Goal: Transaction & Acquisition: Purchase product/service

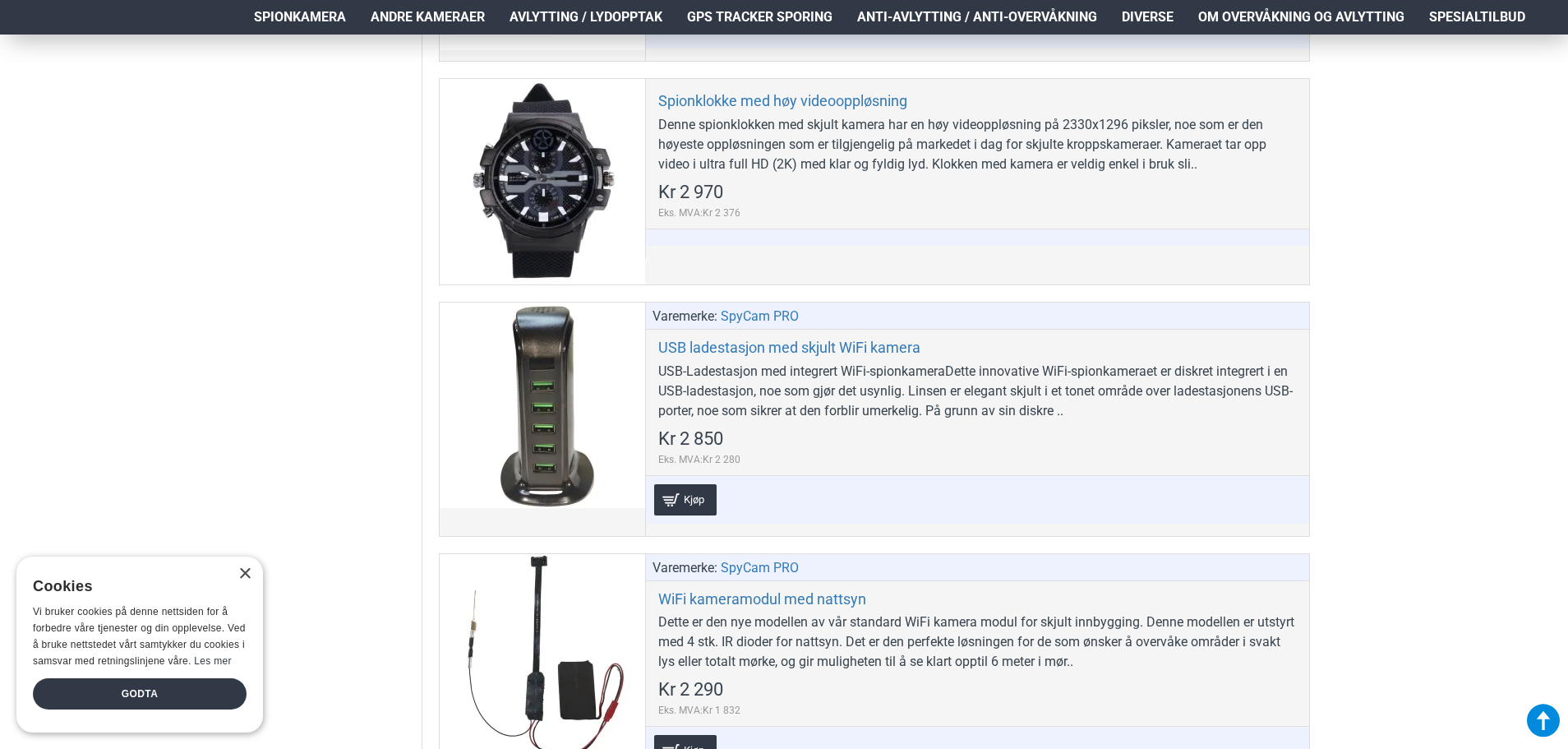
scroll to position [6740, 0]
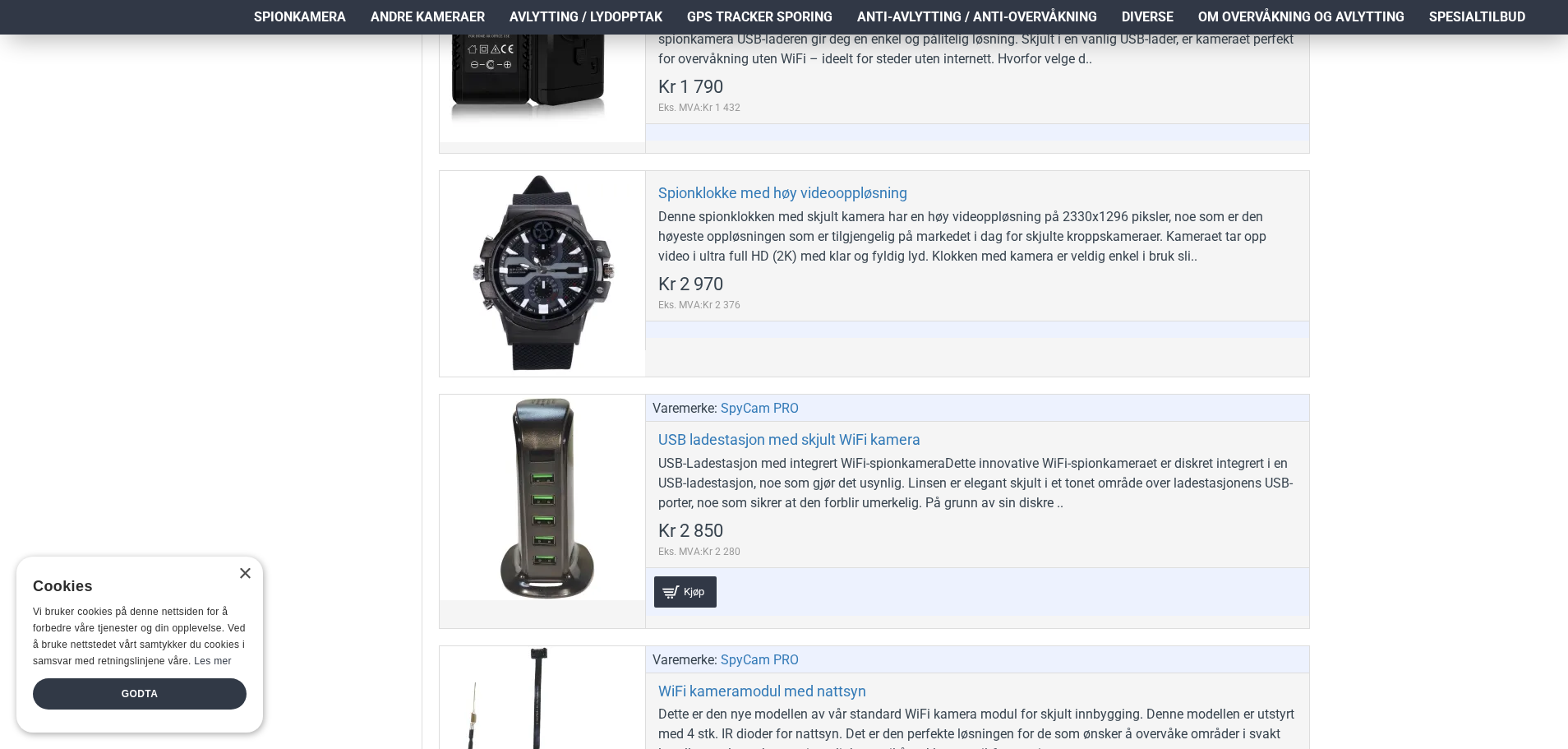
drag, startPoint x: 589, startPoint y: 273, endPoint x: 356, endPoint y: 328, distance: 239.4
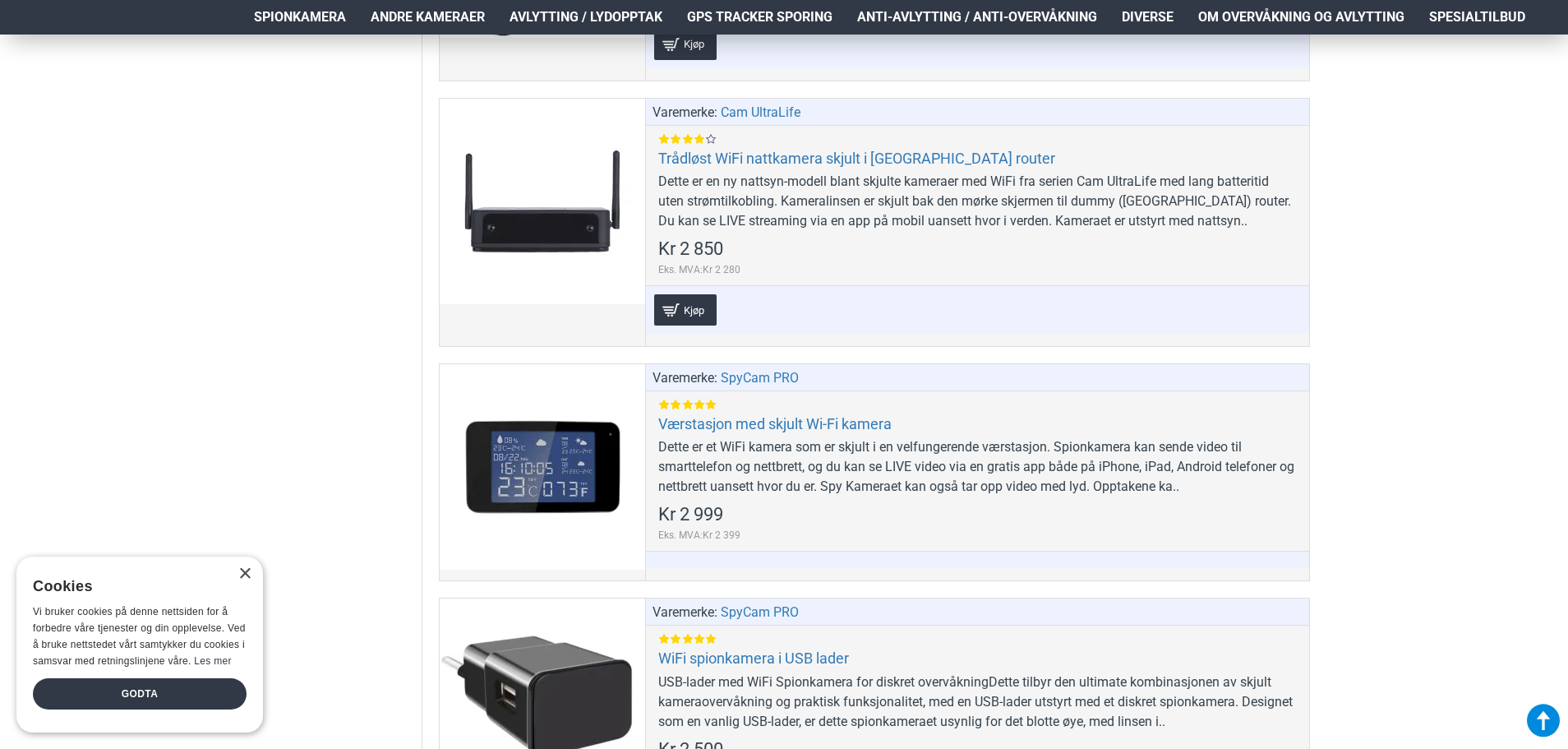
scroll to position [9453, 0]
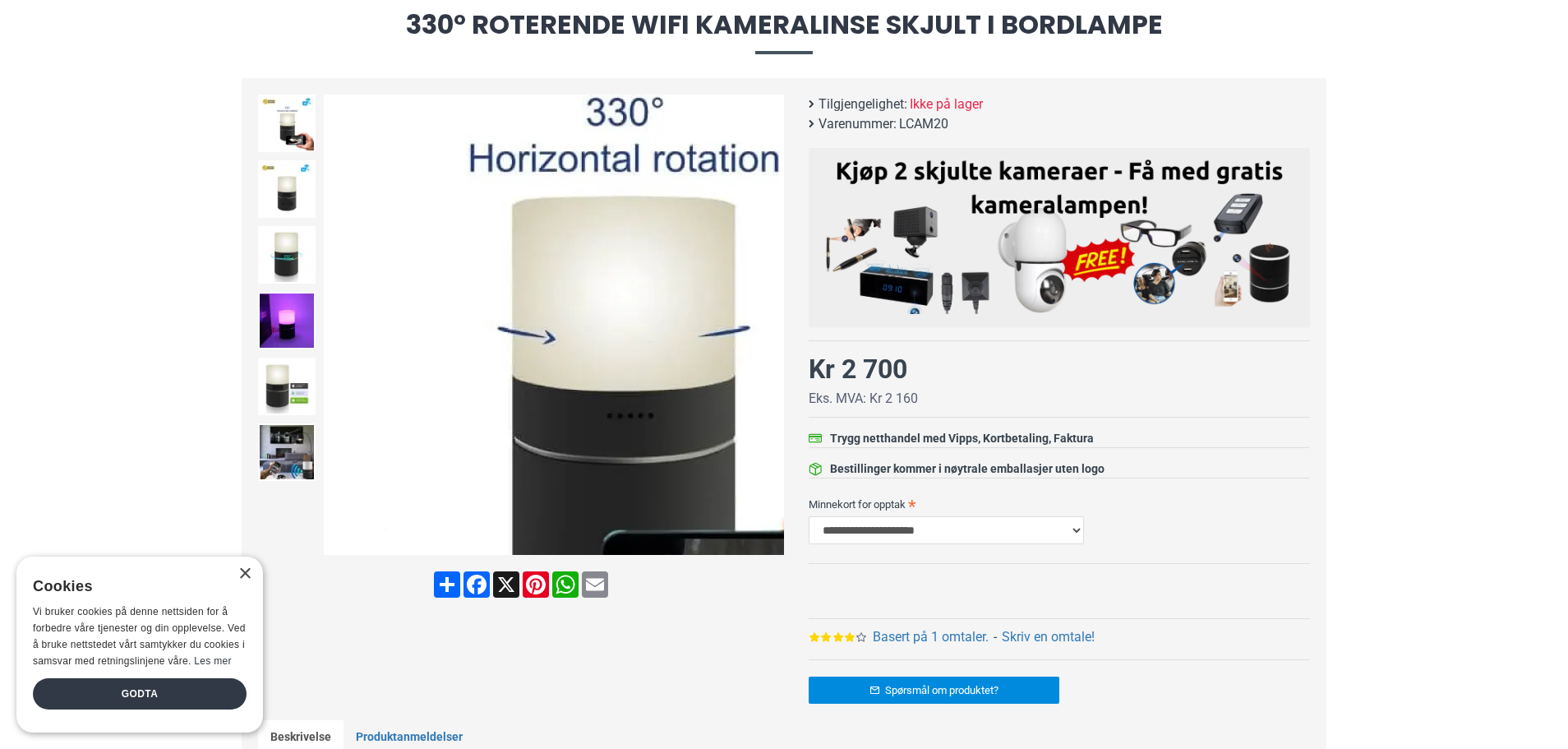
scroll to position [164, 0]
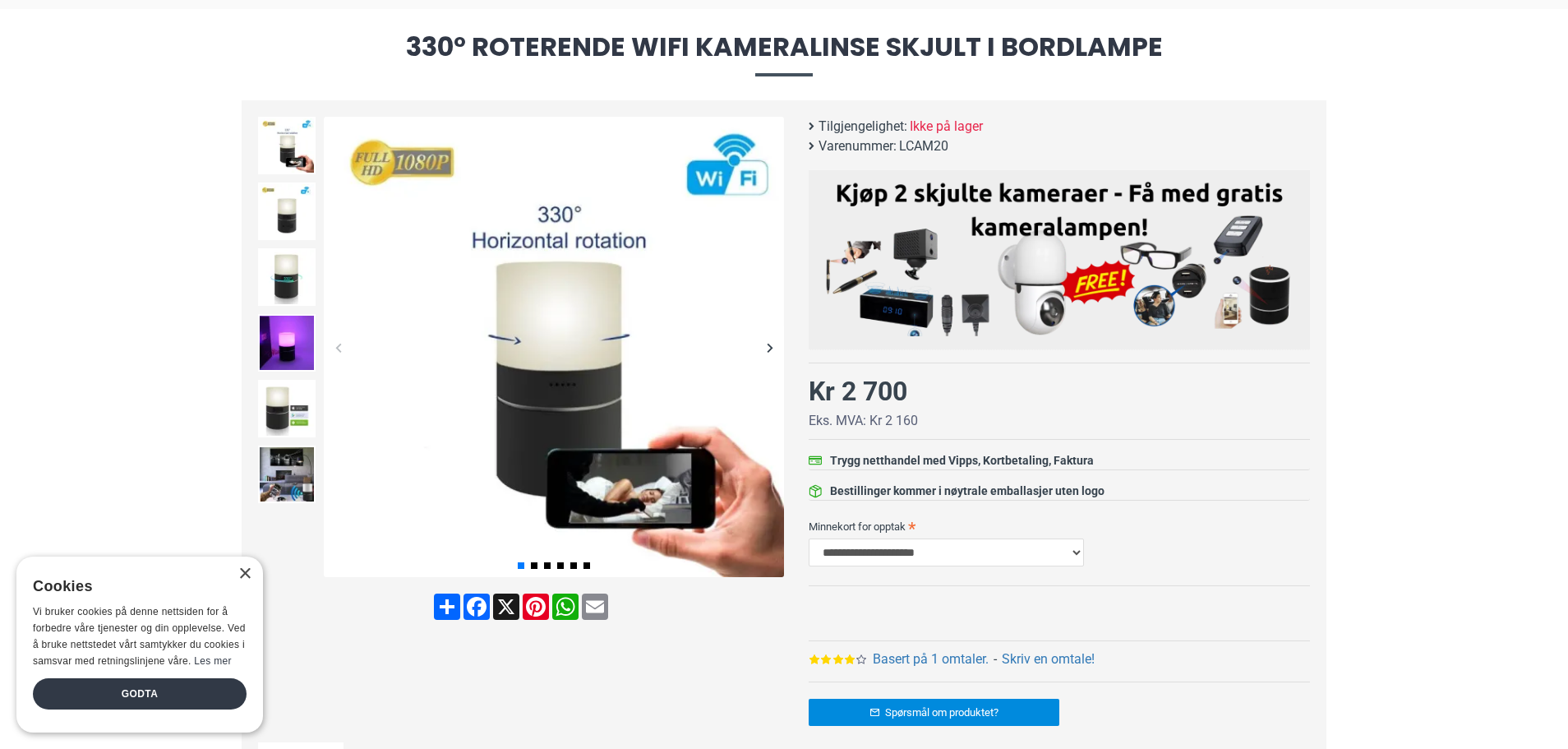
click at [767, 347] on div "Next slide" at bounding box center [769, 347] width 29 height 29
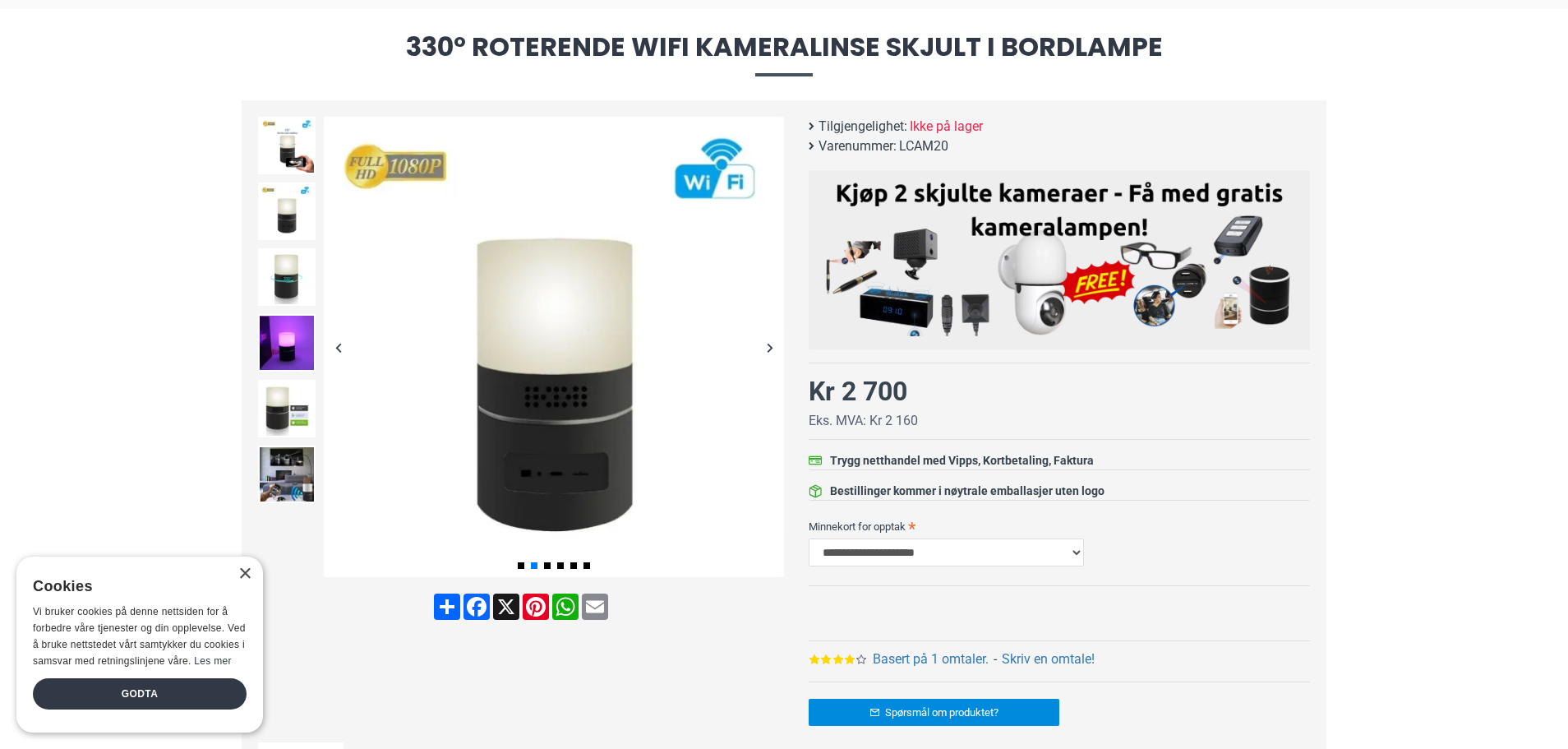
click at [768, 347] on div "Next slide" at bounding box center [769, 347] width 29 height 29
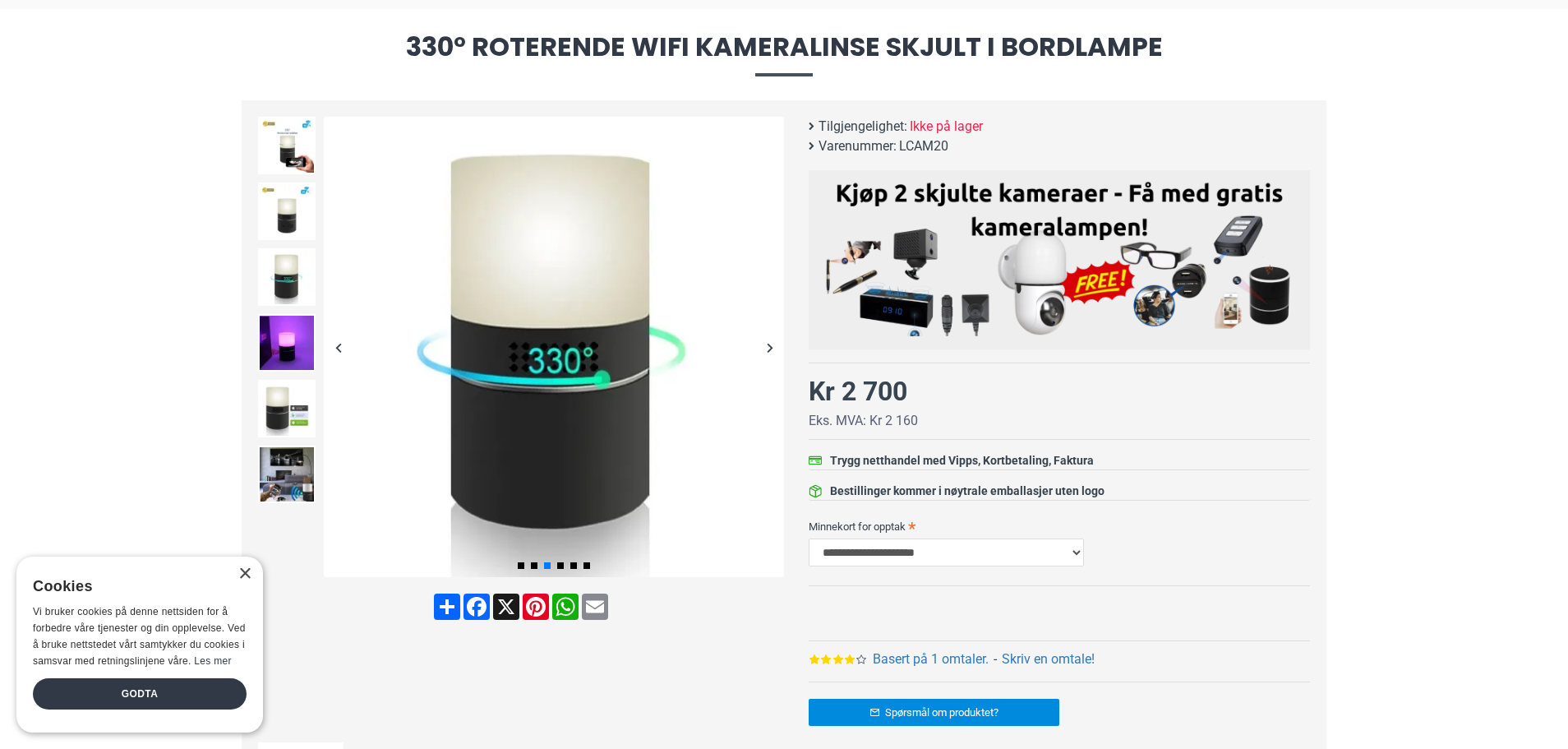
click at [768, 347] on div "Next slide" at bounding box center [769, 347] width 29 height 29
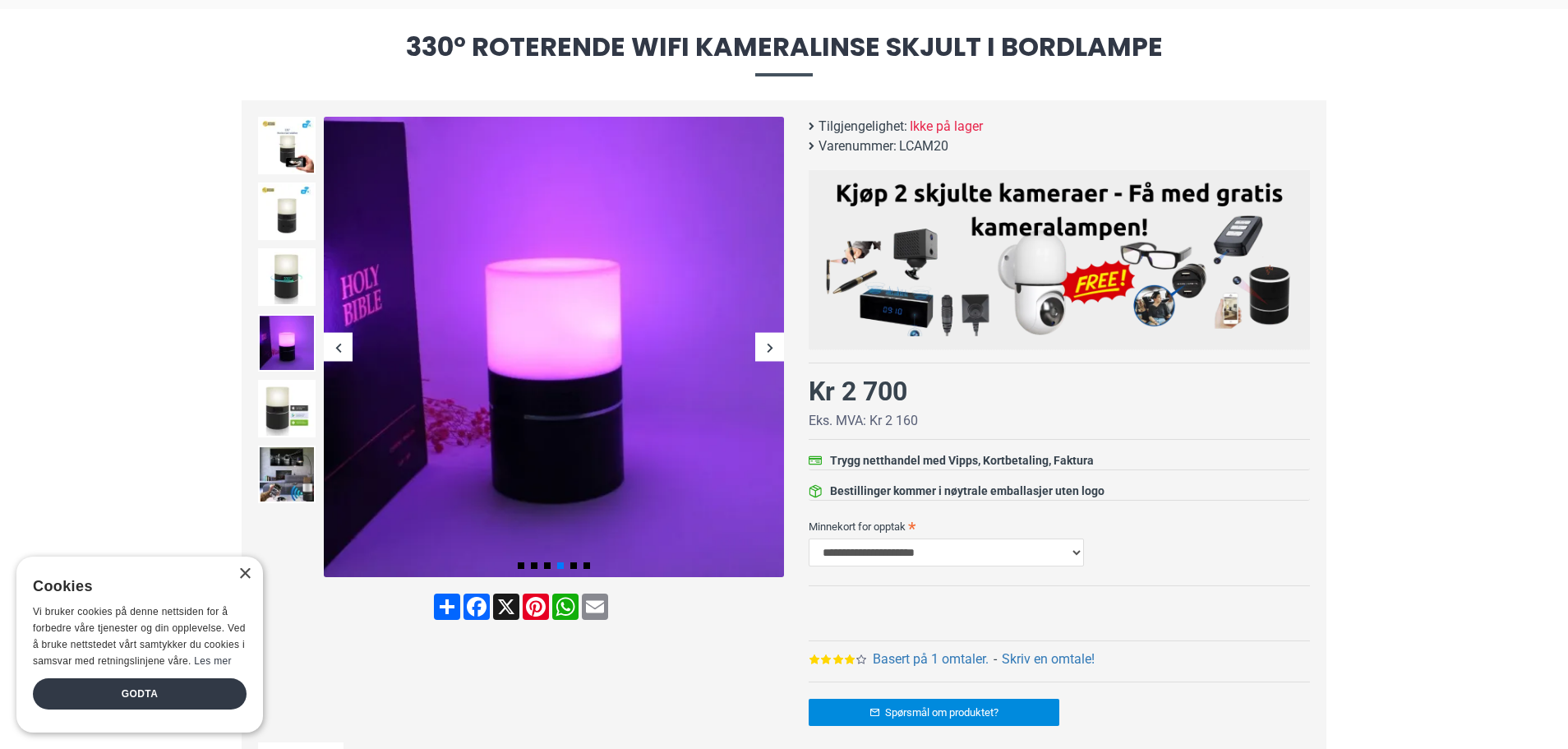
click at [768, 347] on div "Next slide" at bounding box center [769, 347] width 29 height 29
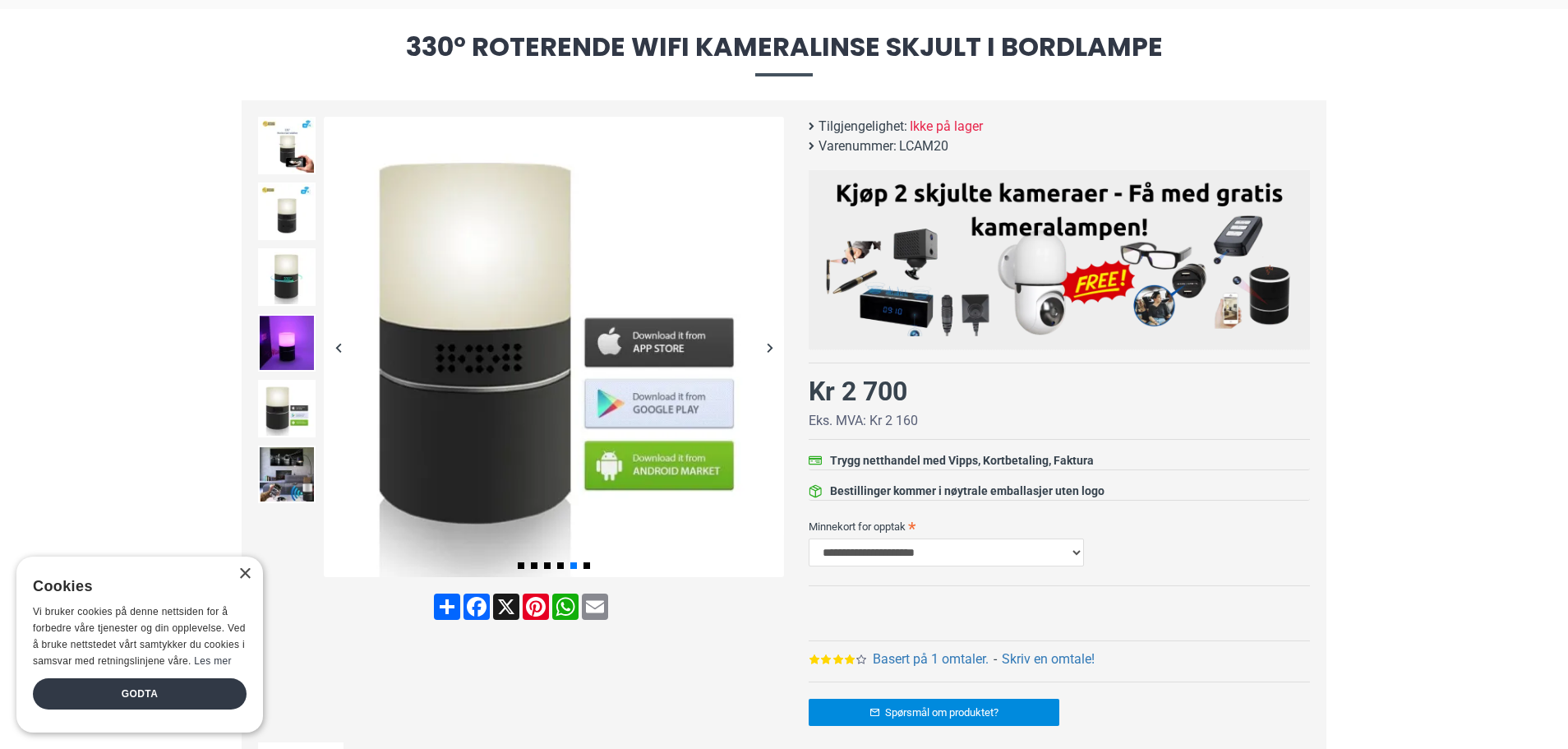
click at [770, 347] on div "Next slide" at bounding box center [769, 347] width 29 height 29
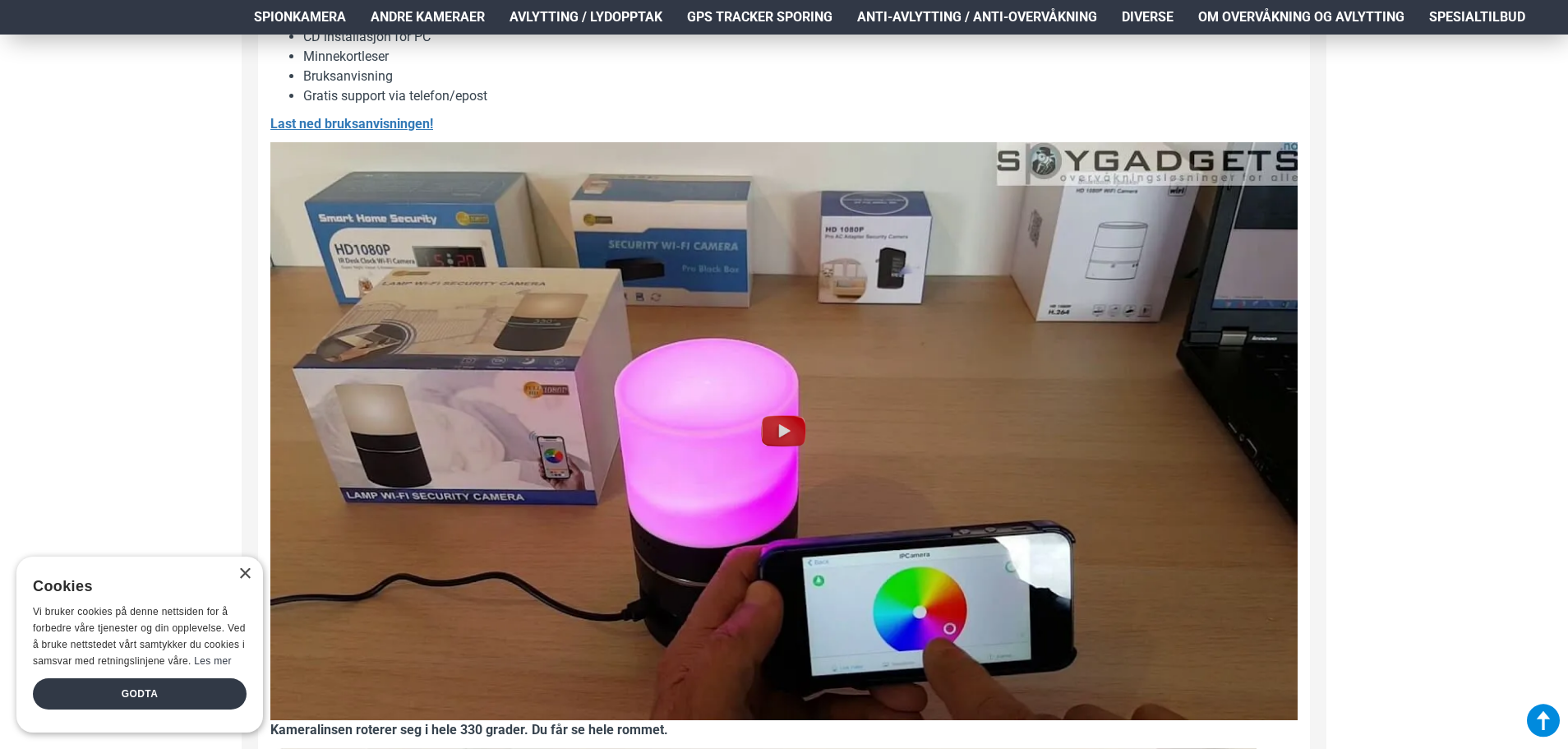
scroll to position [1808, 0]
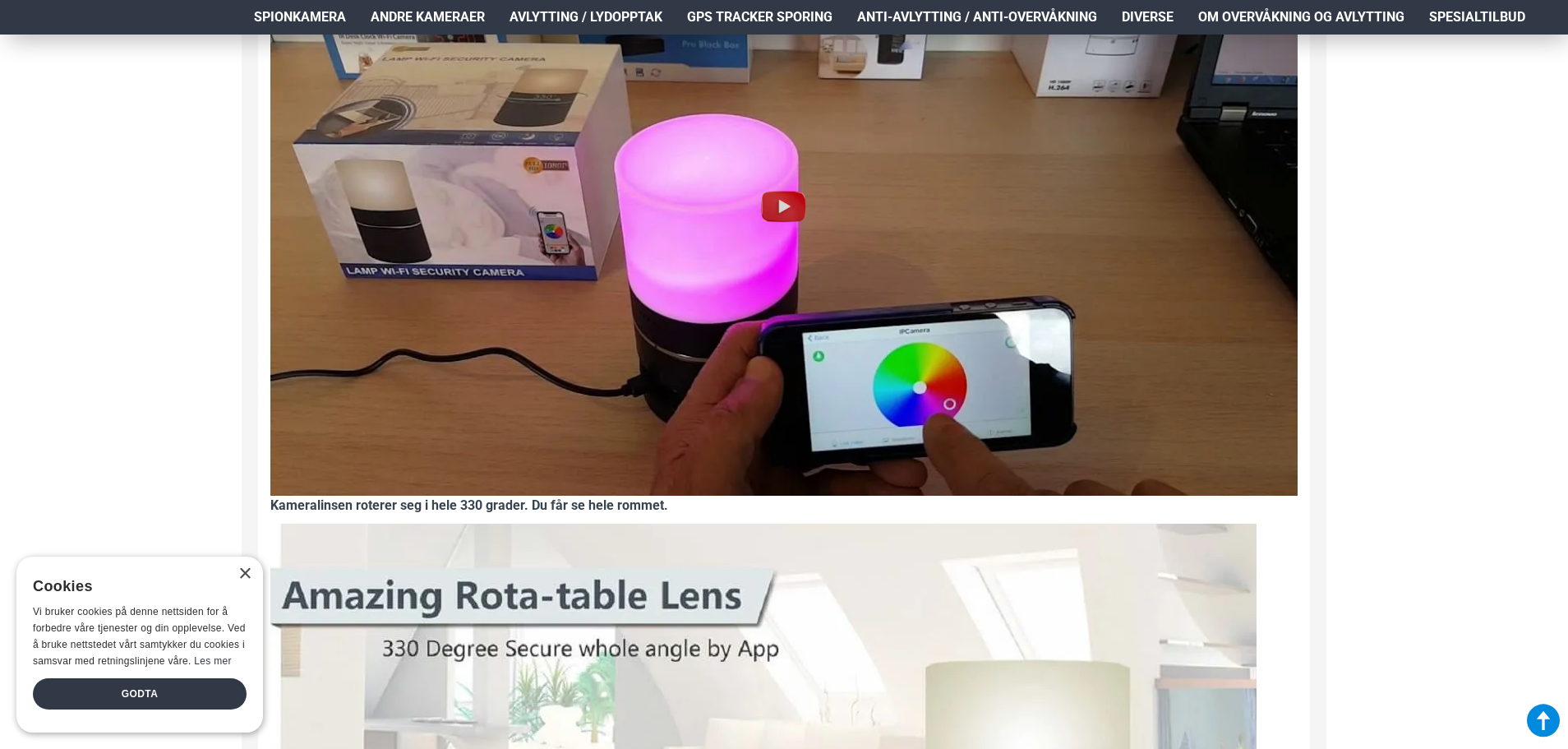
click at [746, 254] on img at bounding box center [784, 206] width 1028 height 578
